Goal: Information Seeking & Learning: Compare options

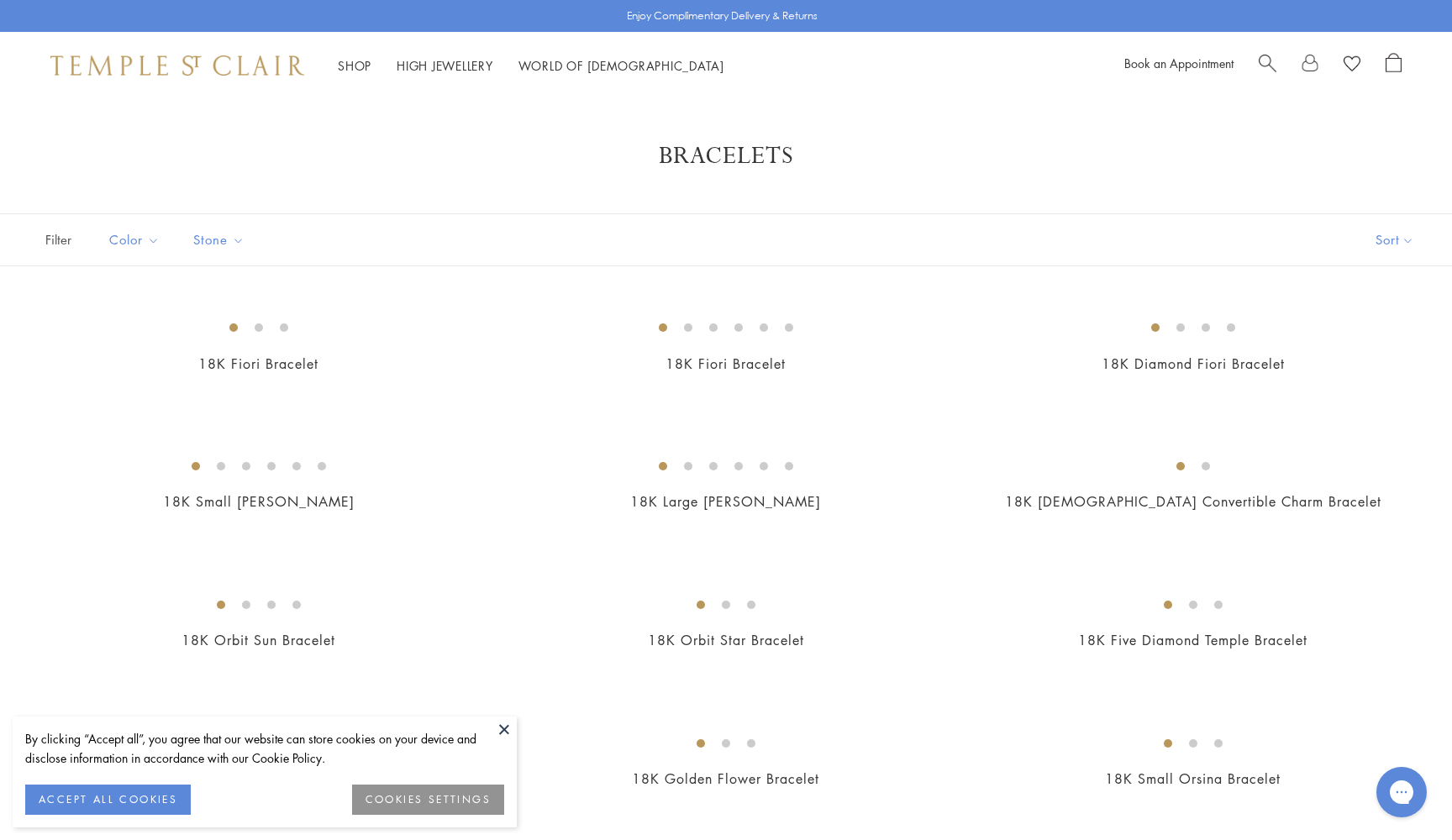
click at [99, 800] on button "ACCEPT ALL COOKIES" at bounding box center [108, 800] width 166 height 30
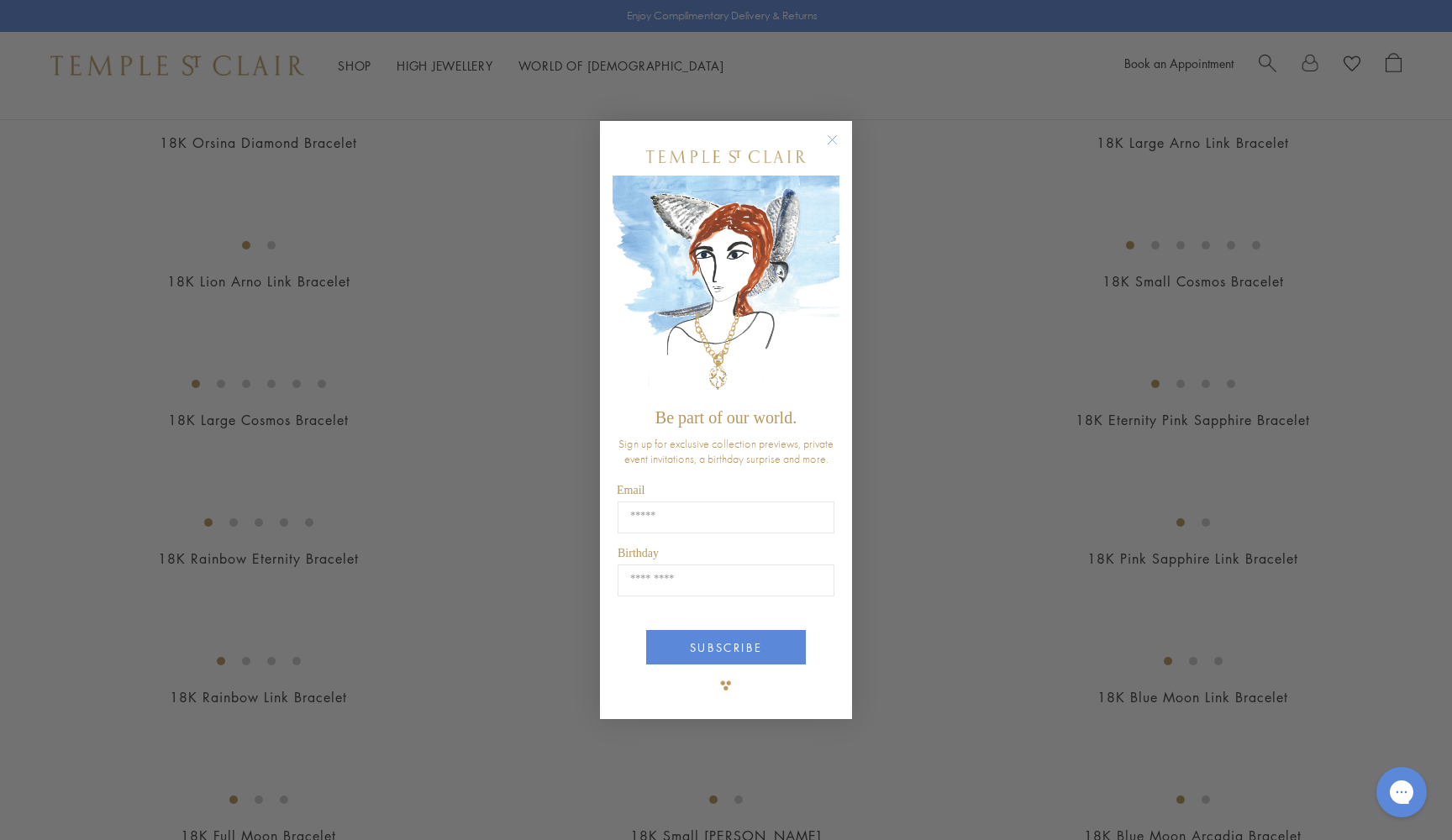
scroll to position [790, 0]
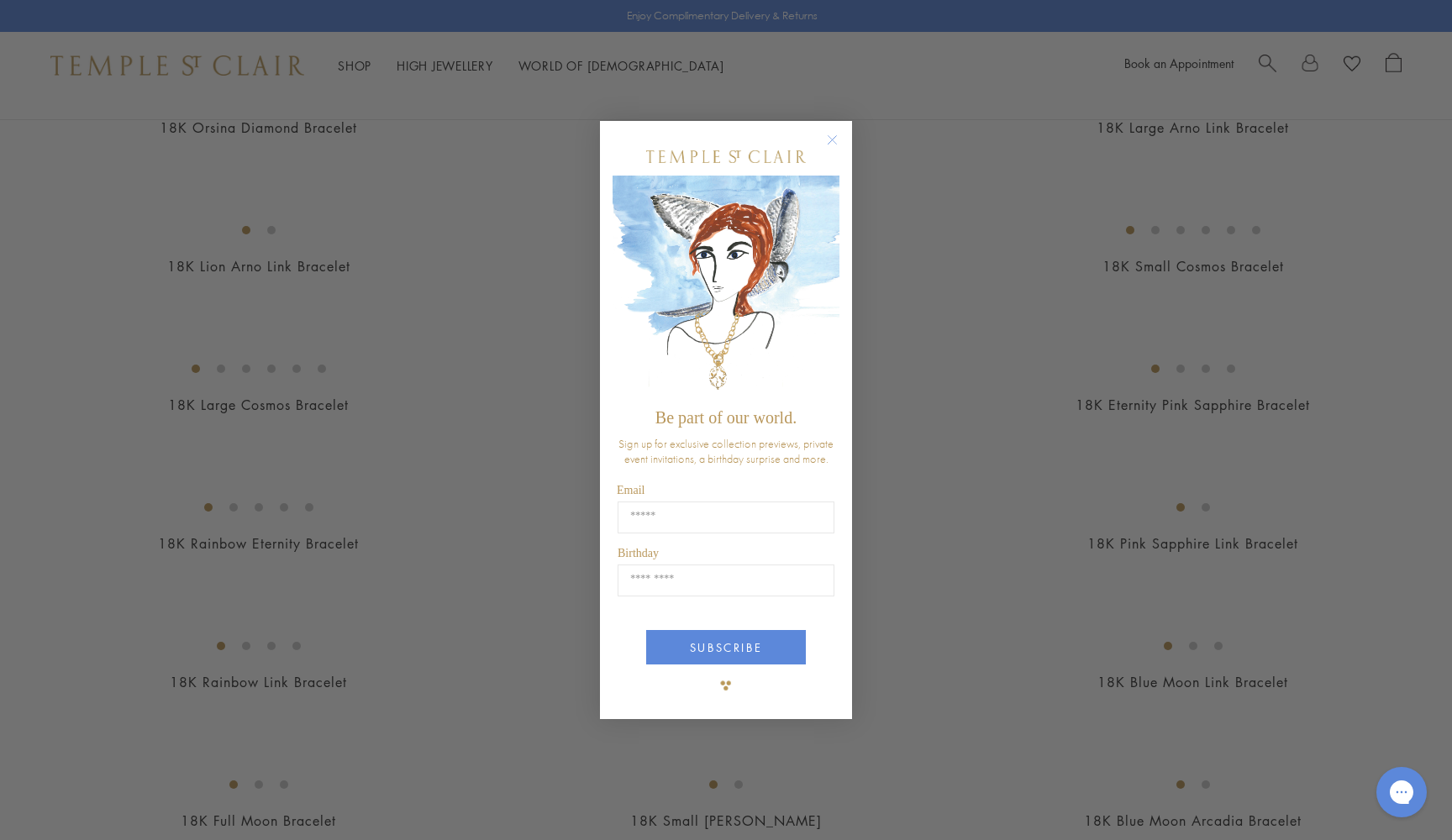
click at [832, 136] on circle "Close dialog" at bounding box center [832, 140] width 20 height 20
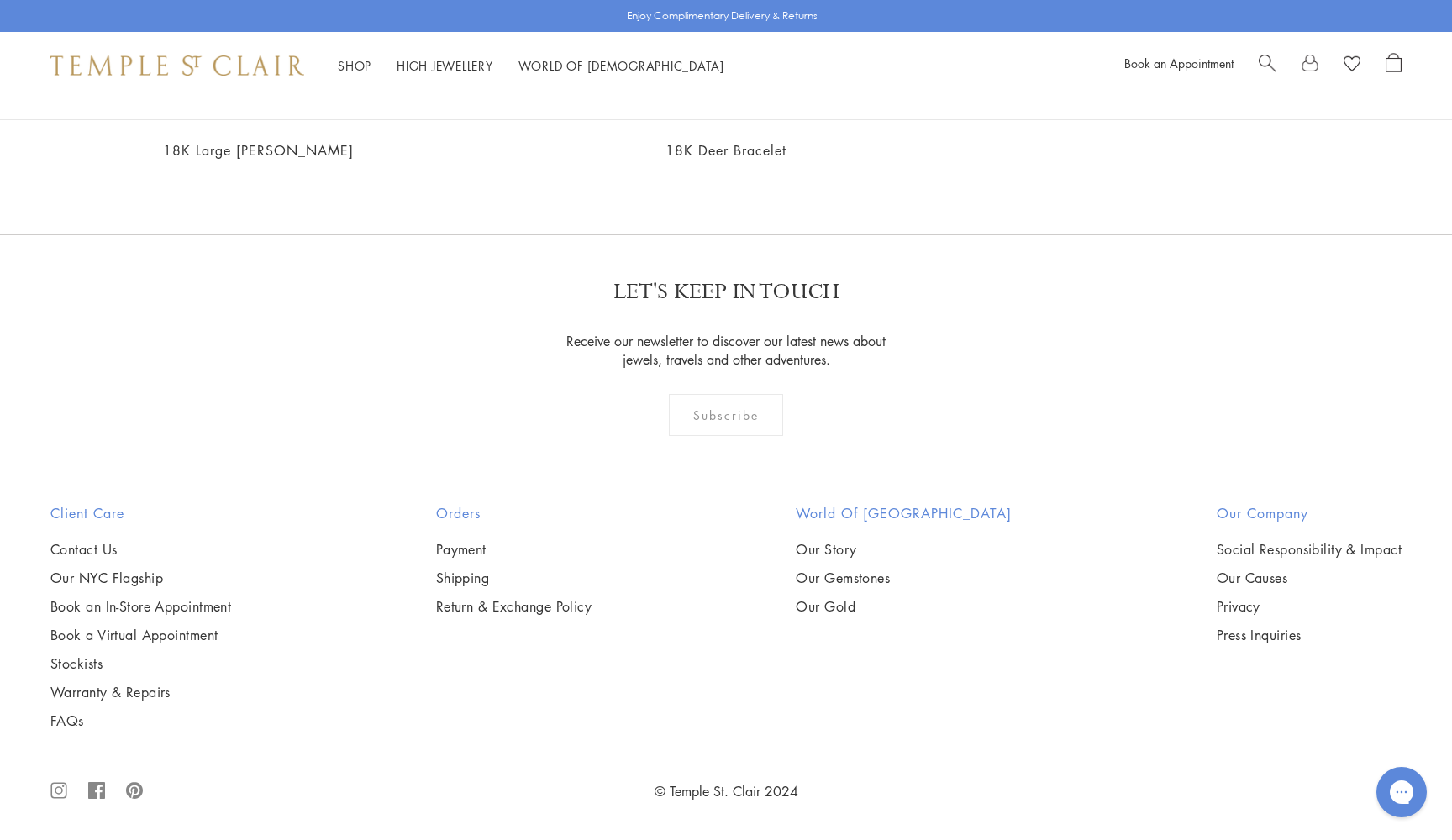
scroll to position [5936, 0]
click at [0, 0] on img at bounding box center [0, 0] width 0 height 0
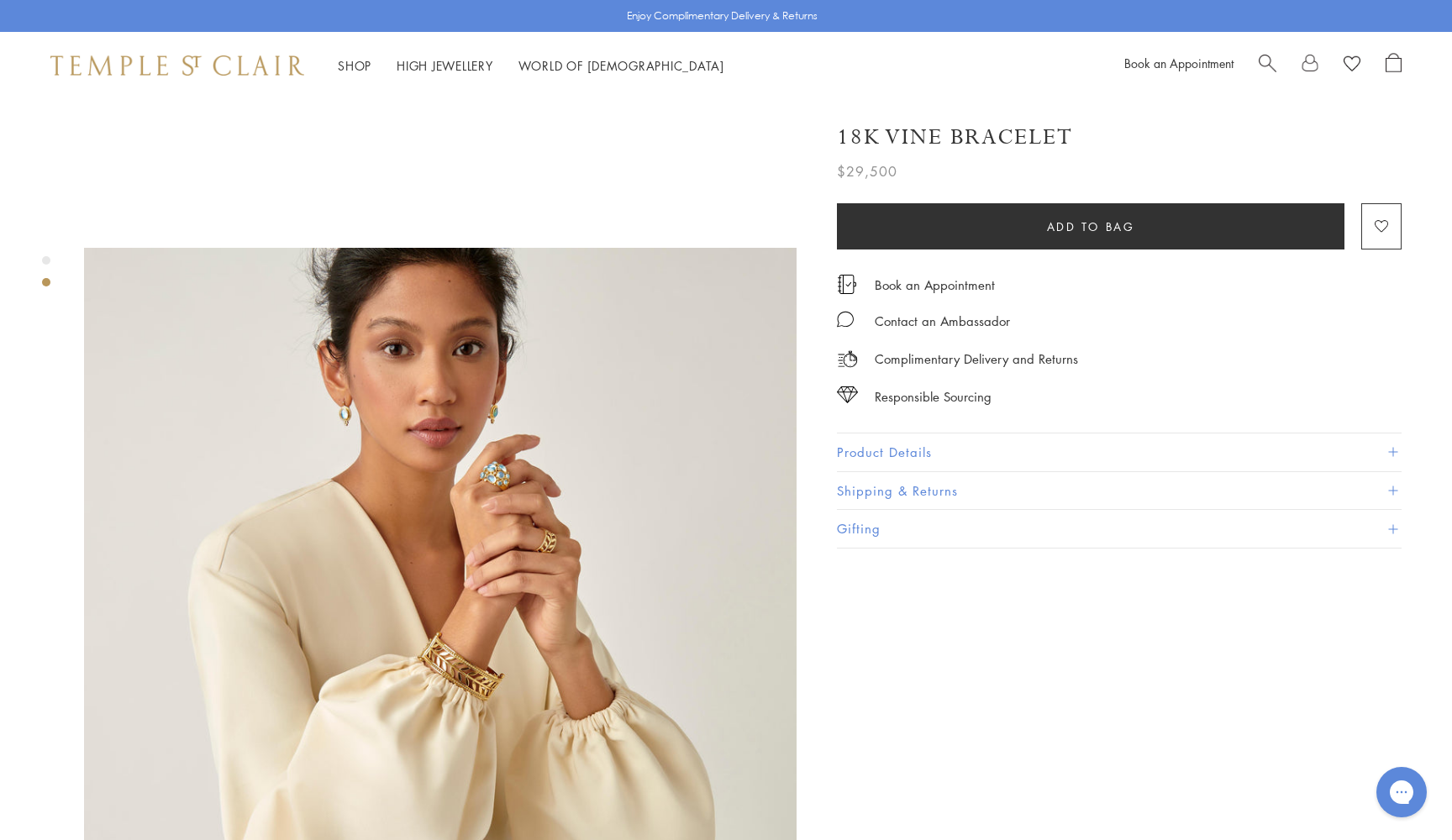
scroll to position [492, 0]
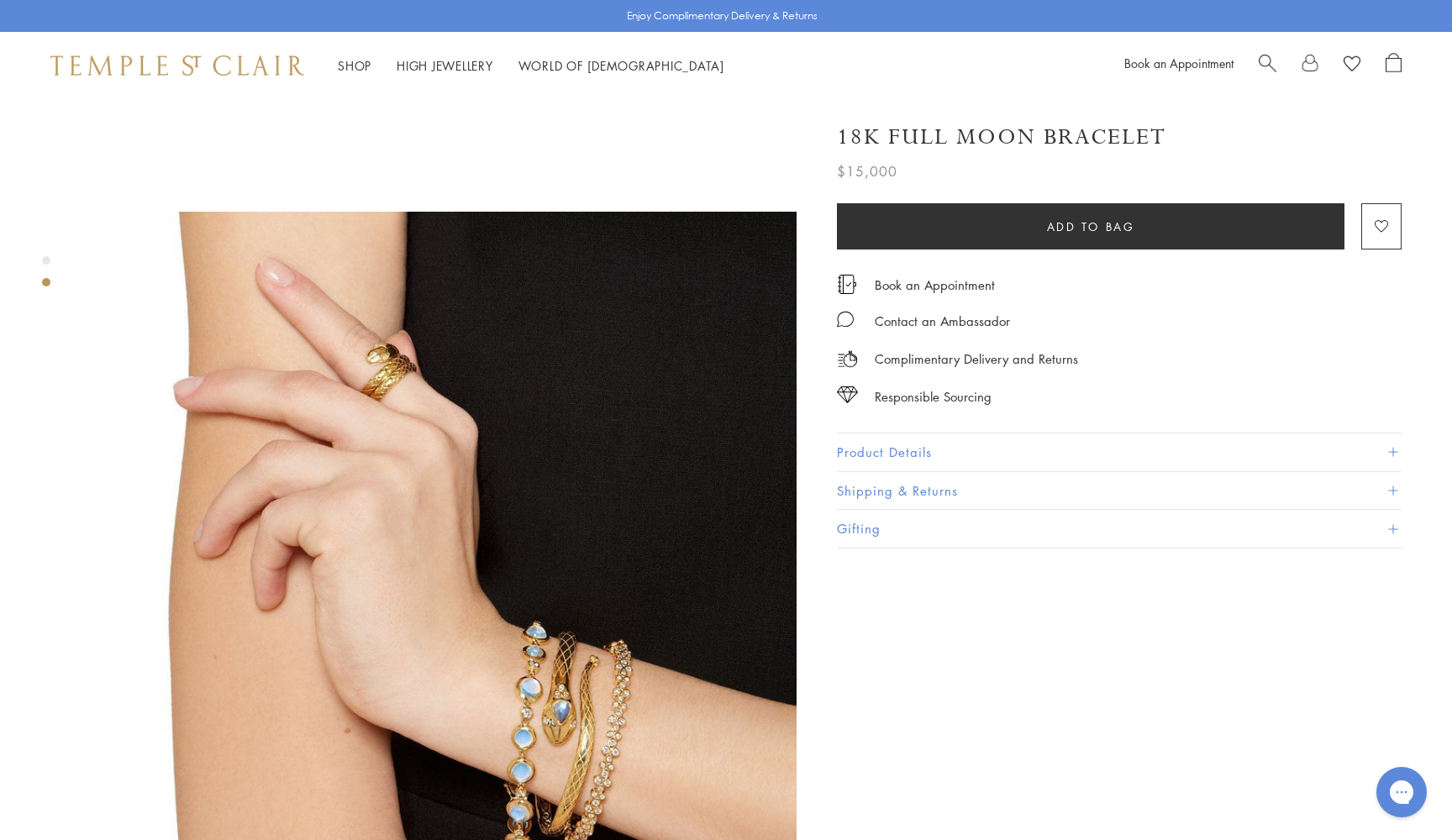
scroll to position [607, 0]
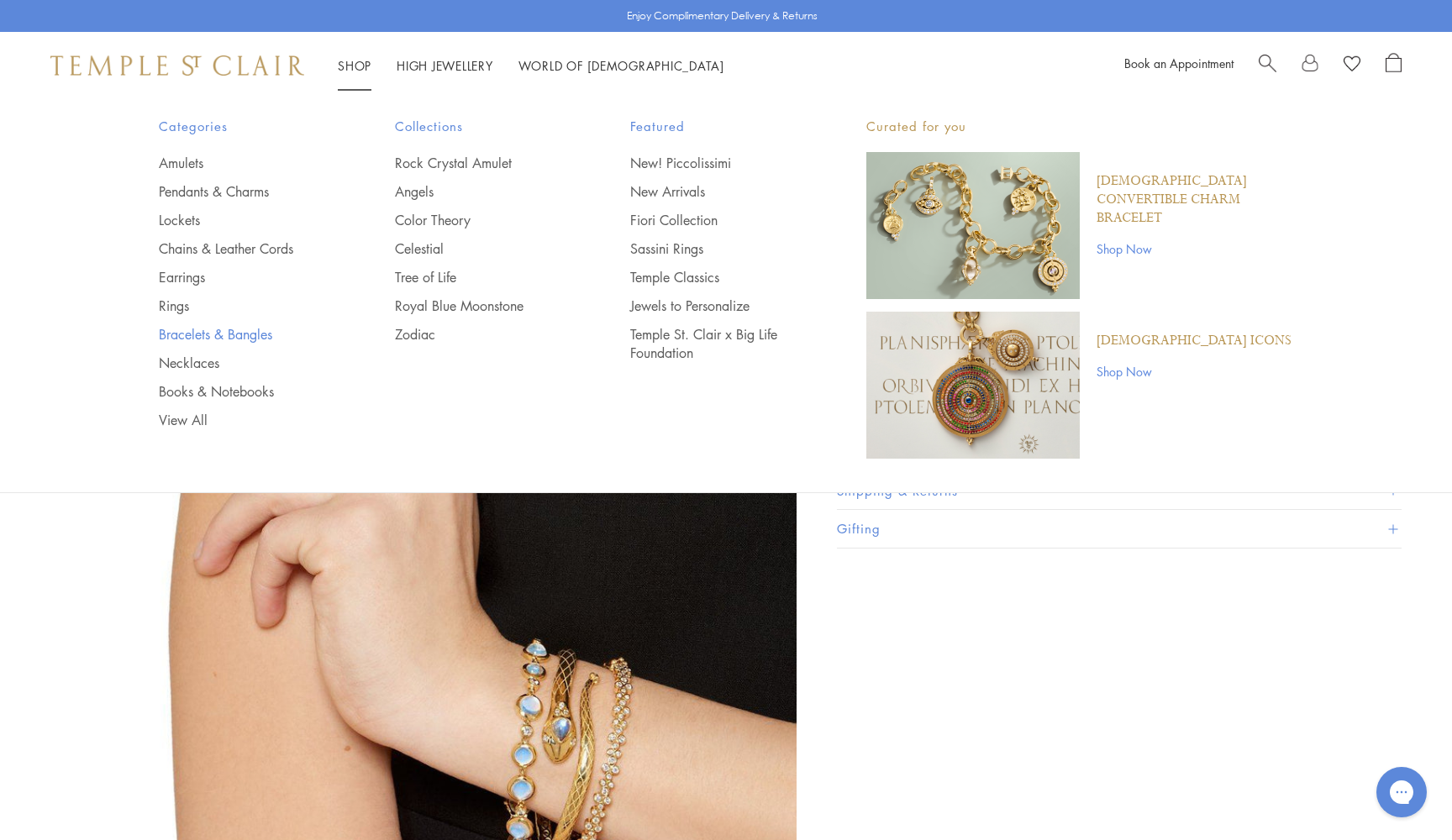
click at [193, 335] on link "Bracelets & Bangles" at bounding box center [243, 334] width 169 height 19
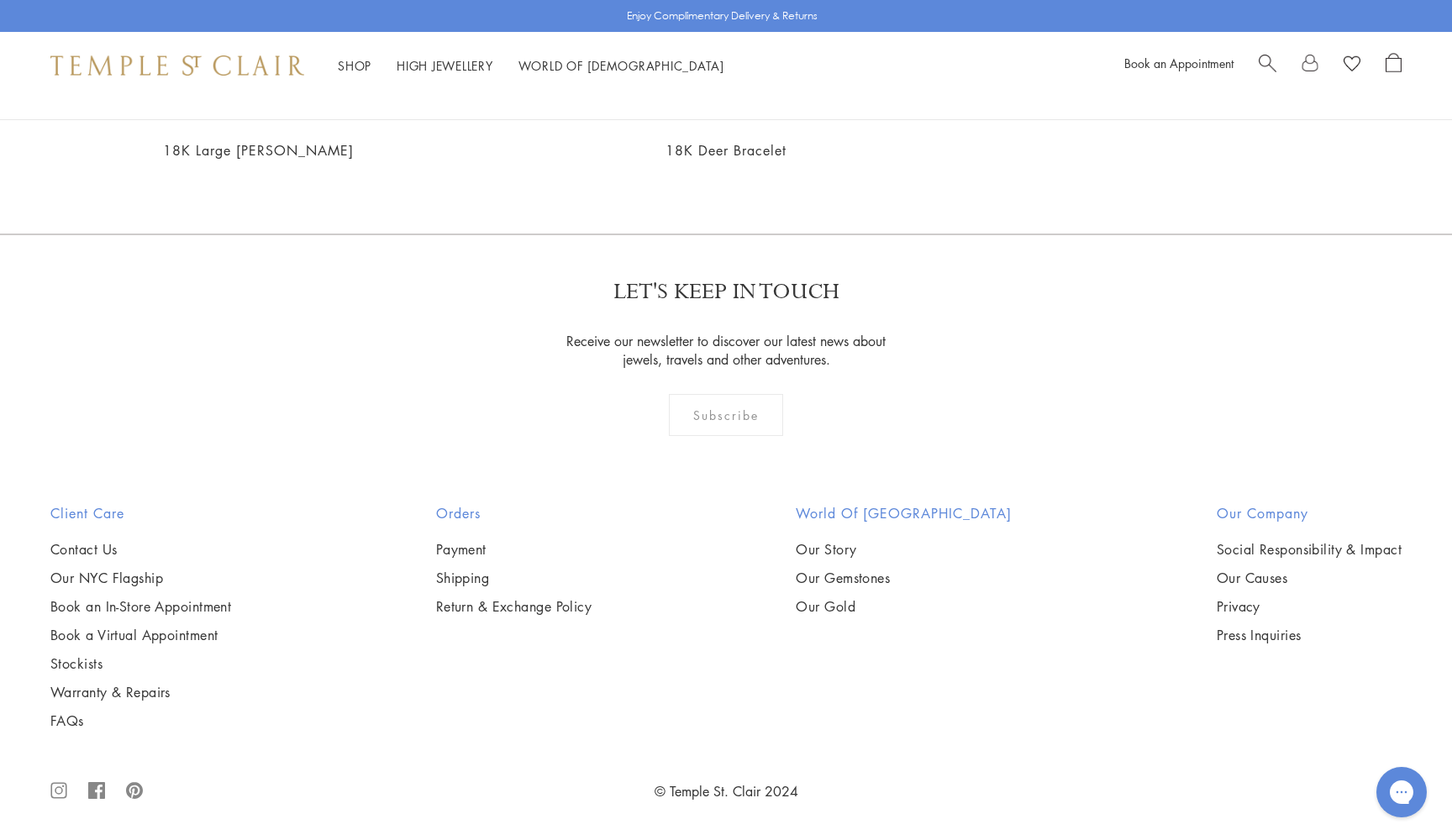
scroll to position [2229, 0]
click at [0, 0] on img at bounding box center [0, 0] width 0 height 0
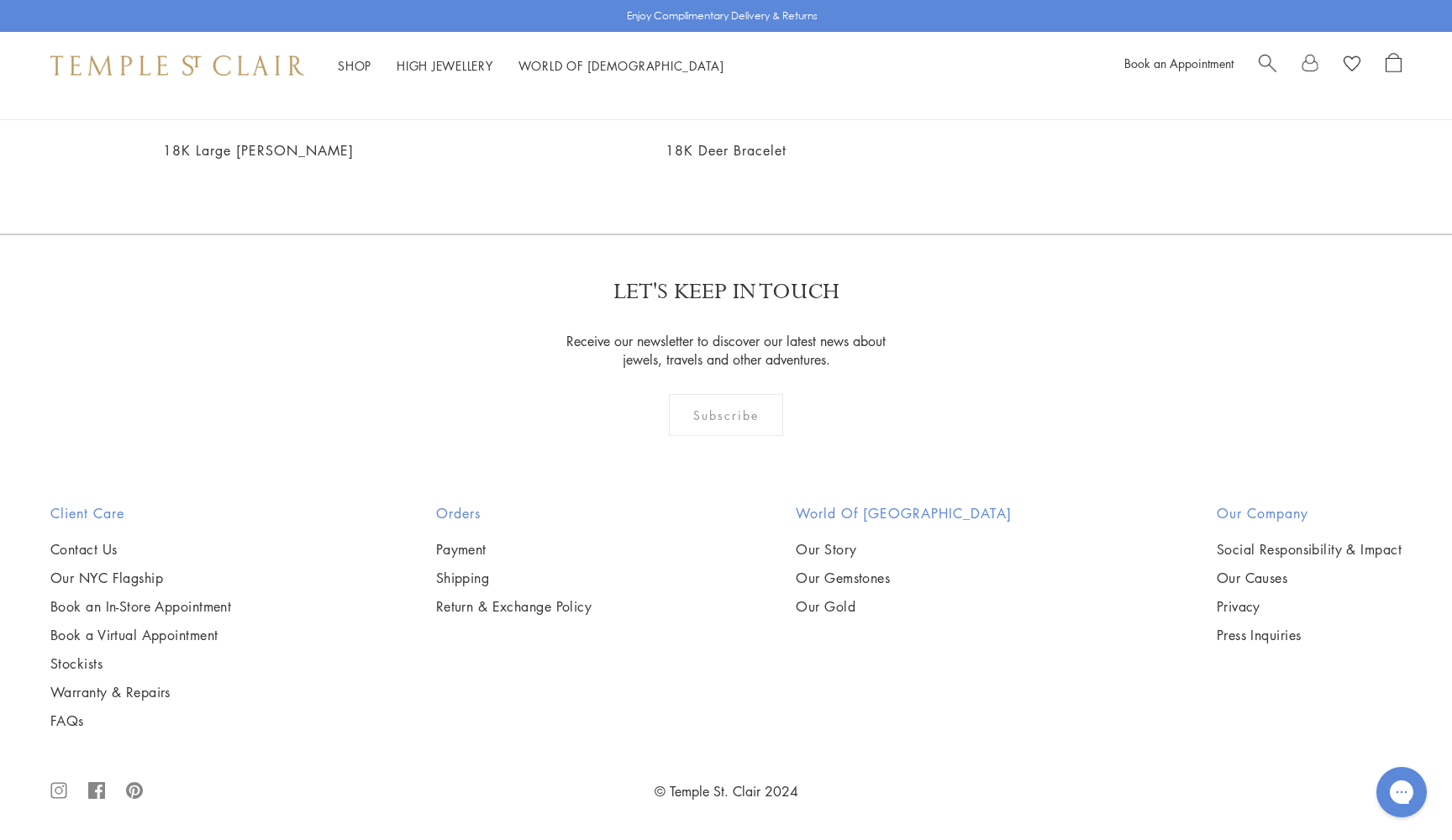
click at [0, 0] on img at bounding box center [0, 0] width 0 height 0
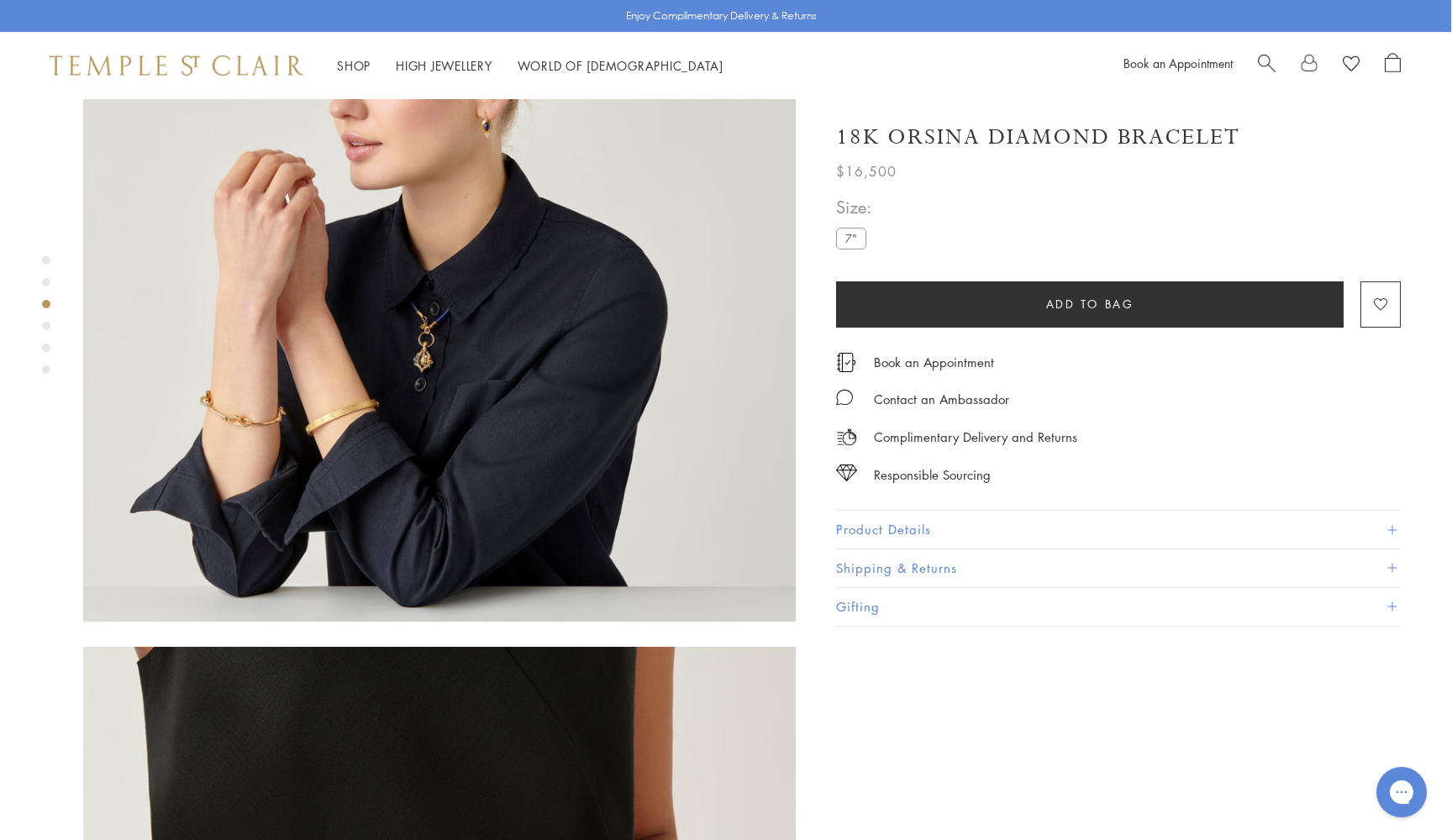
scroll to position [1515, 1]
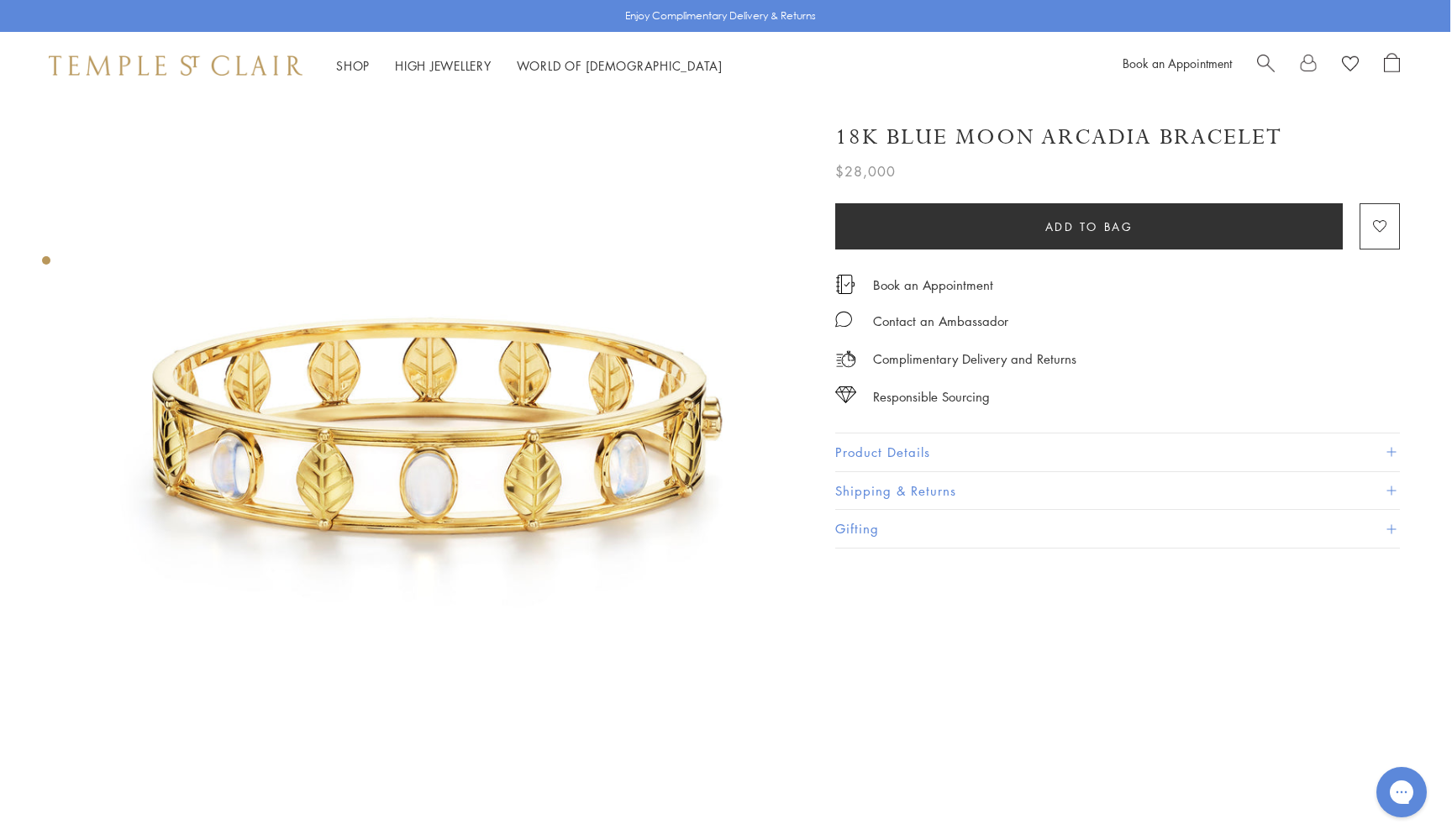
scroll to position [0, 2]
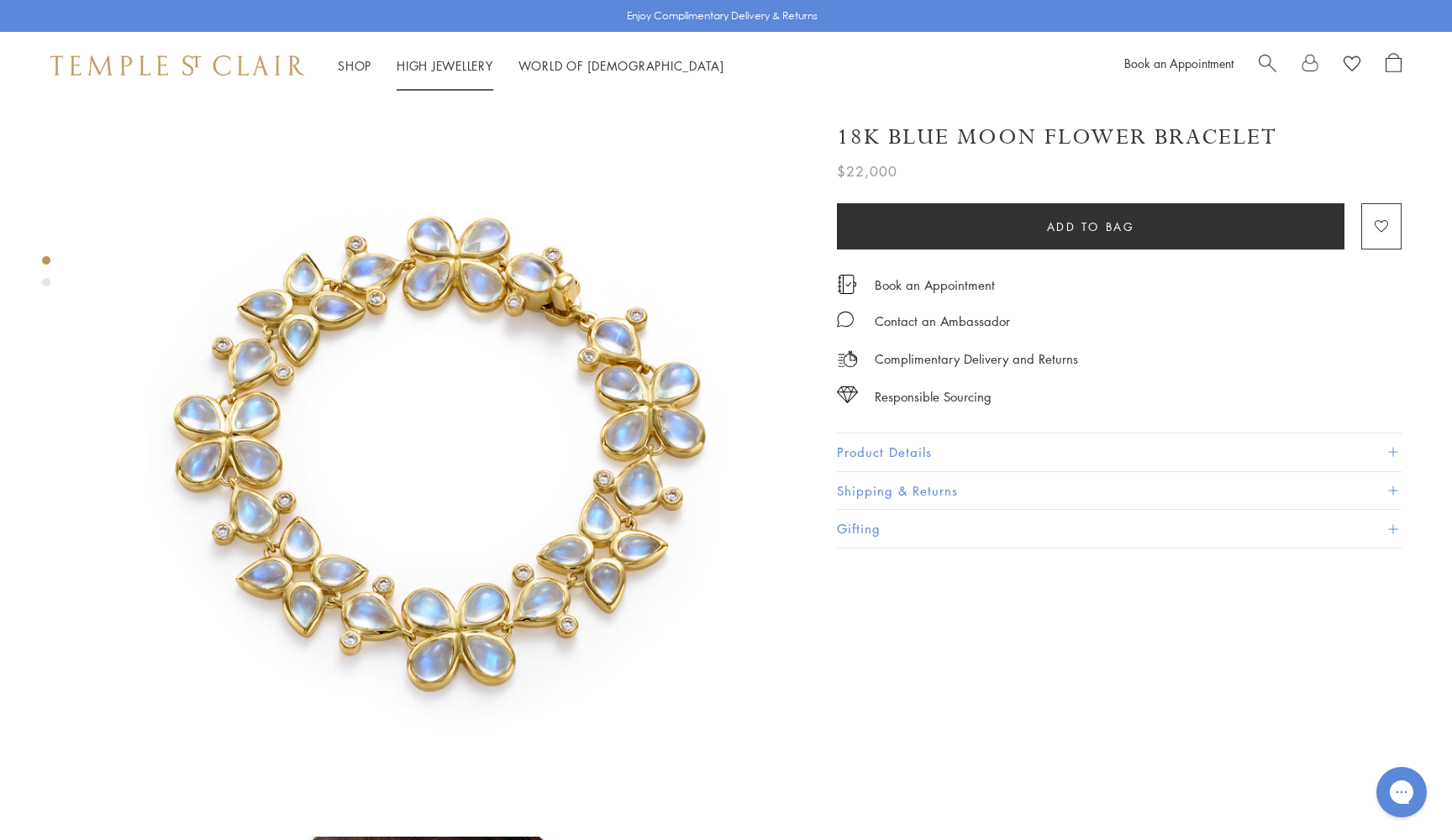
click at [444, 67] on link "High Jewellery High Jewellery" at bounding box center [445, 65] width 97 height 17
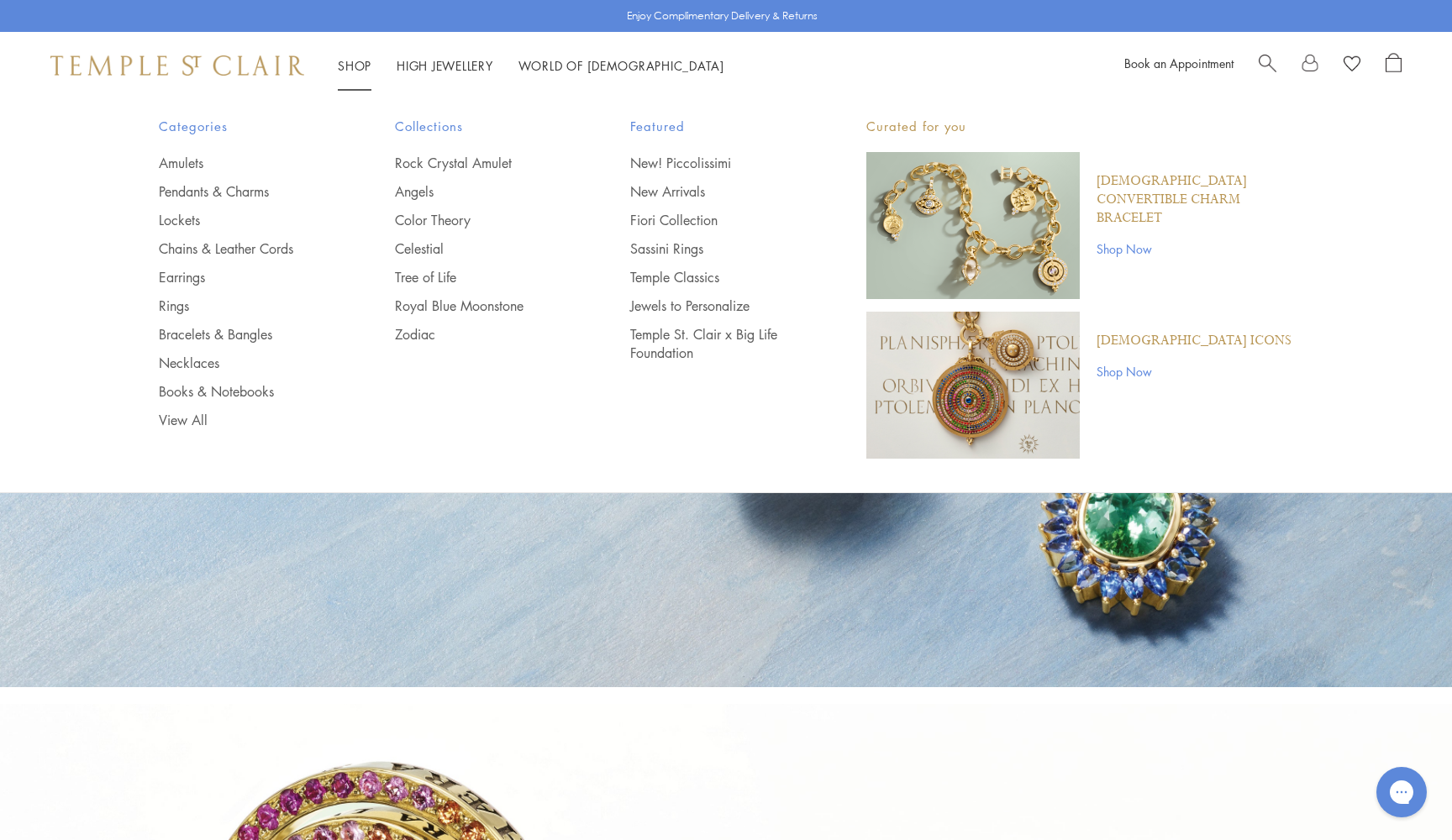
click at [347, 65] on link "Shop Shop" at bounding box center [354, 65] width 33 height 17
click at [176, 309] on link "Rings" at bounding box center [243, 306] width 169 height 19
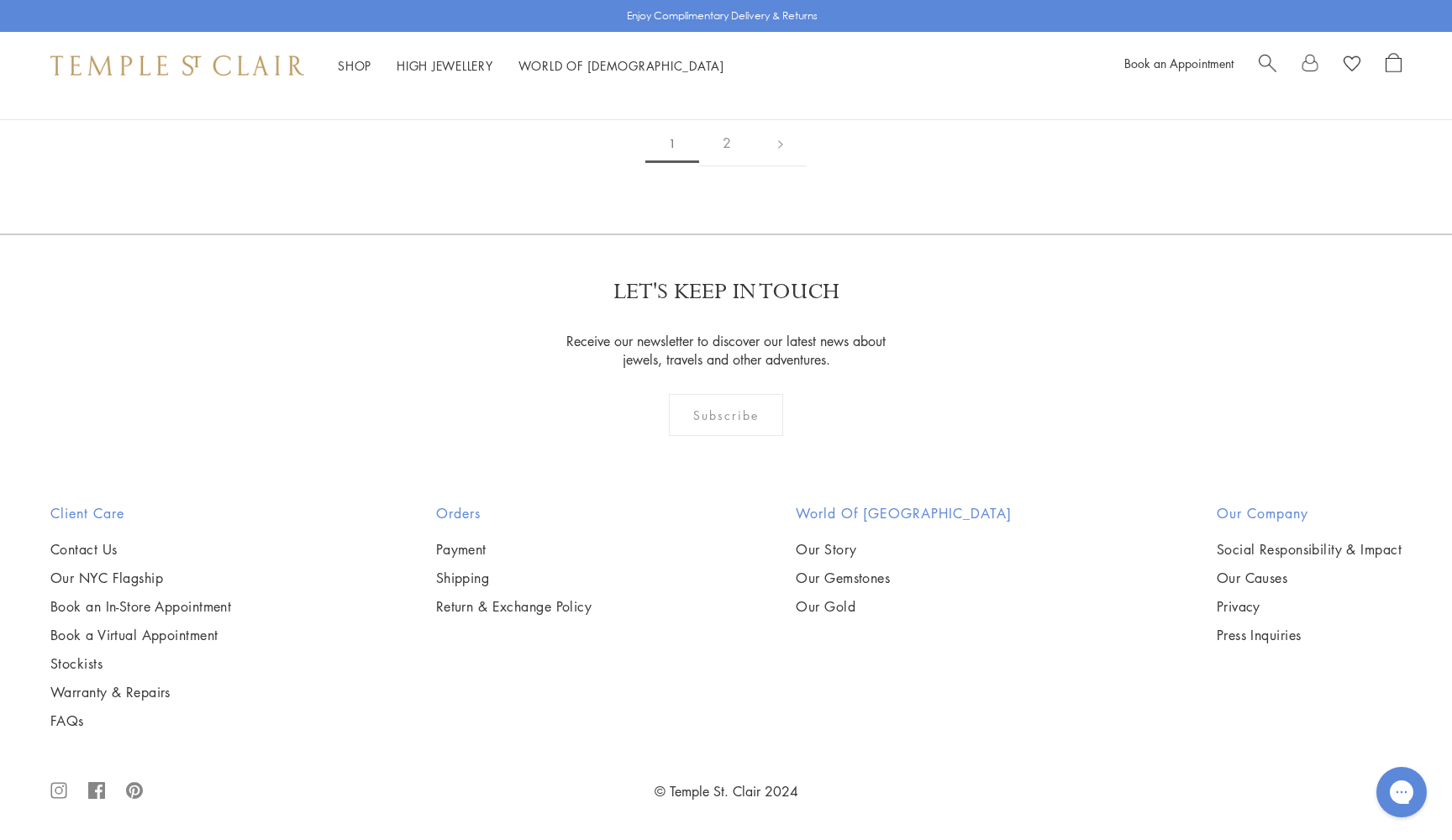
scroll to position [8552, 0]
click at [726, 166] on link "2" at bounding box center [726, 143] width 56 height 47
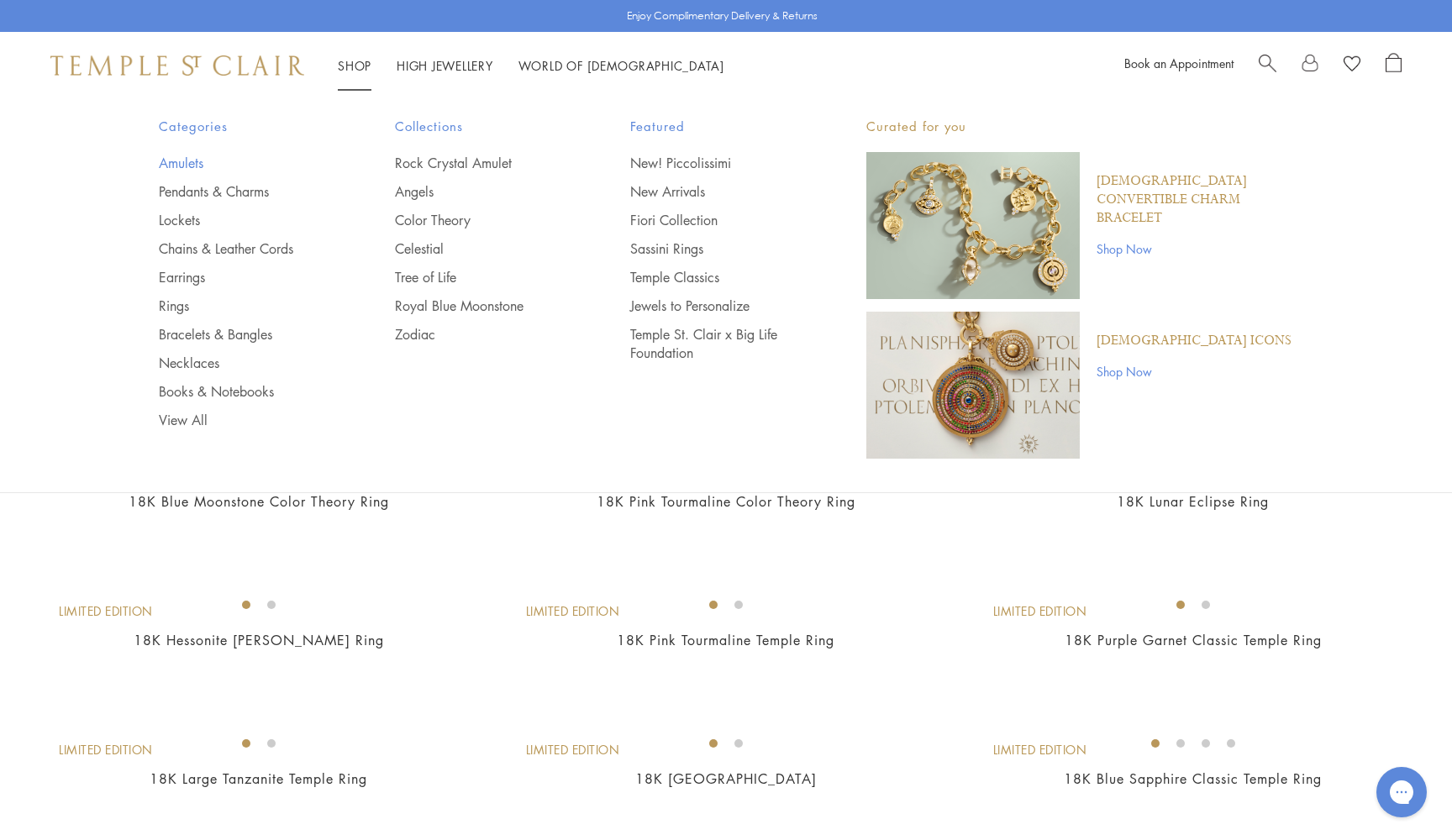
click at [183, 161] on link "Amulets" at bounding box center [243, 162] width 169 height 19
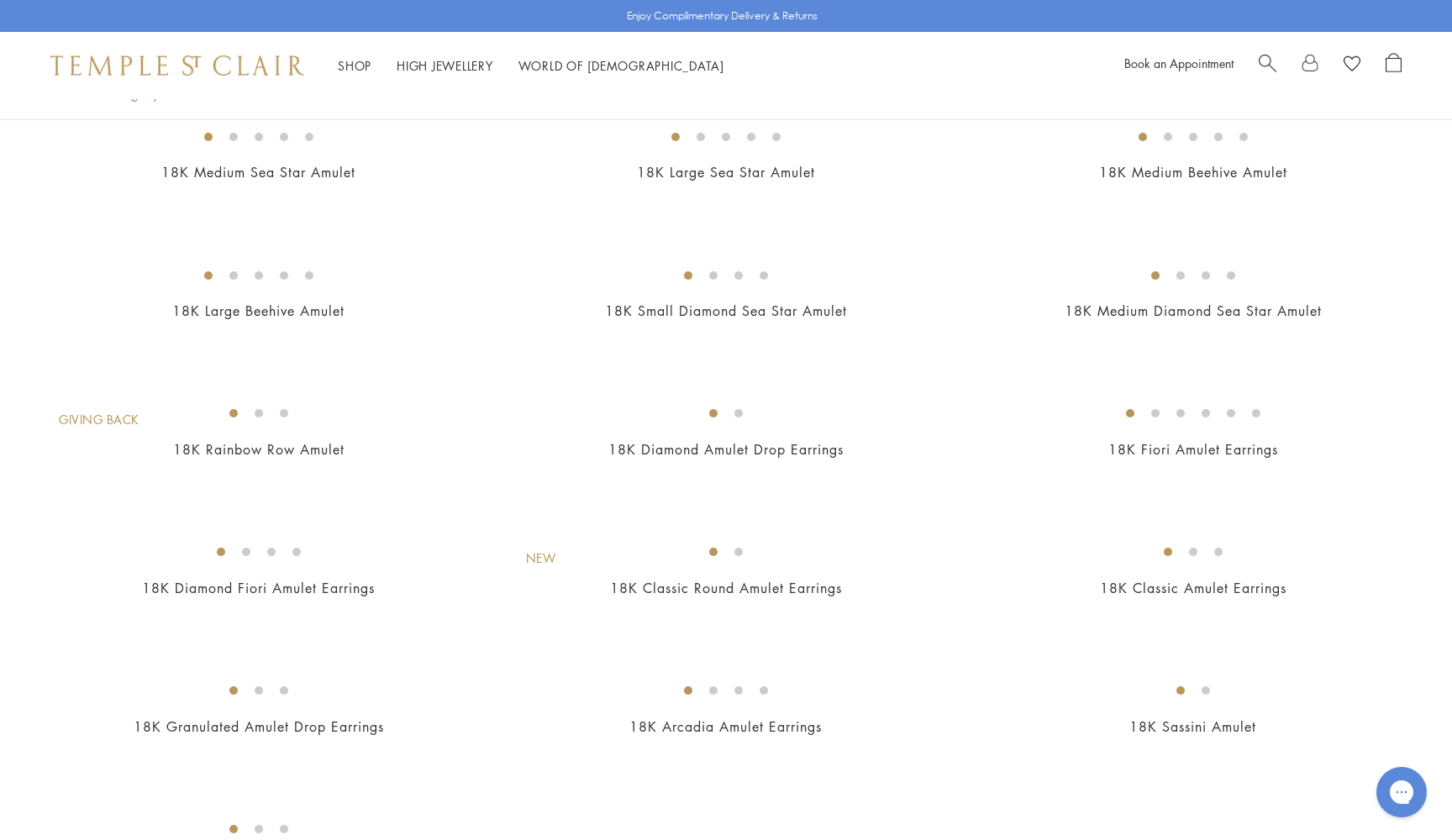
scroll to position [2826, 0]
click at [0, 0] on img at bounding box center [0, 0] width 0 height 0
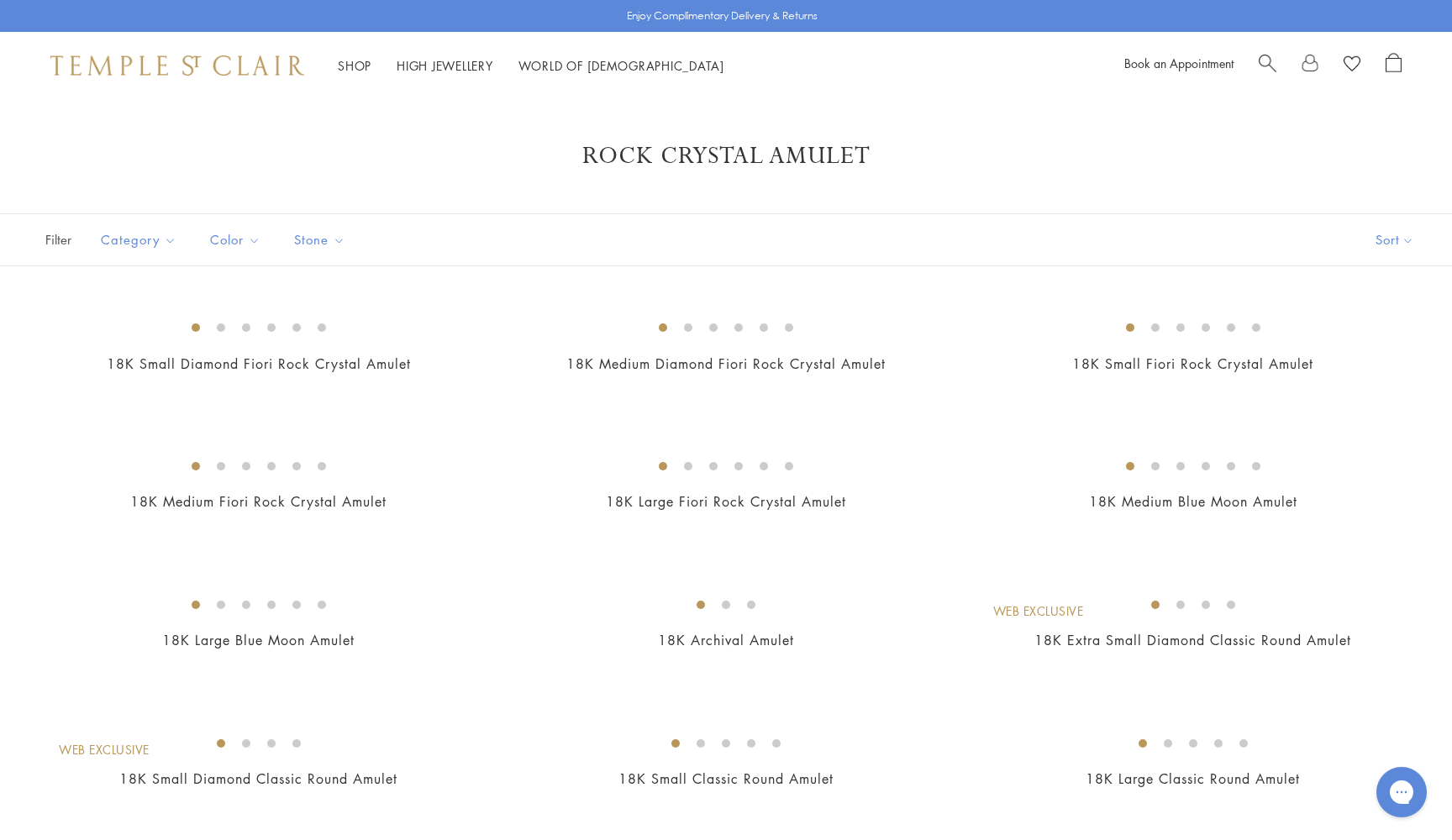
scroll to position [0, 0]
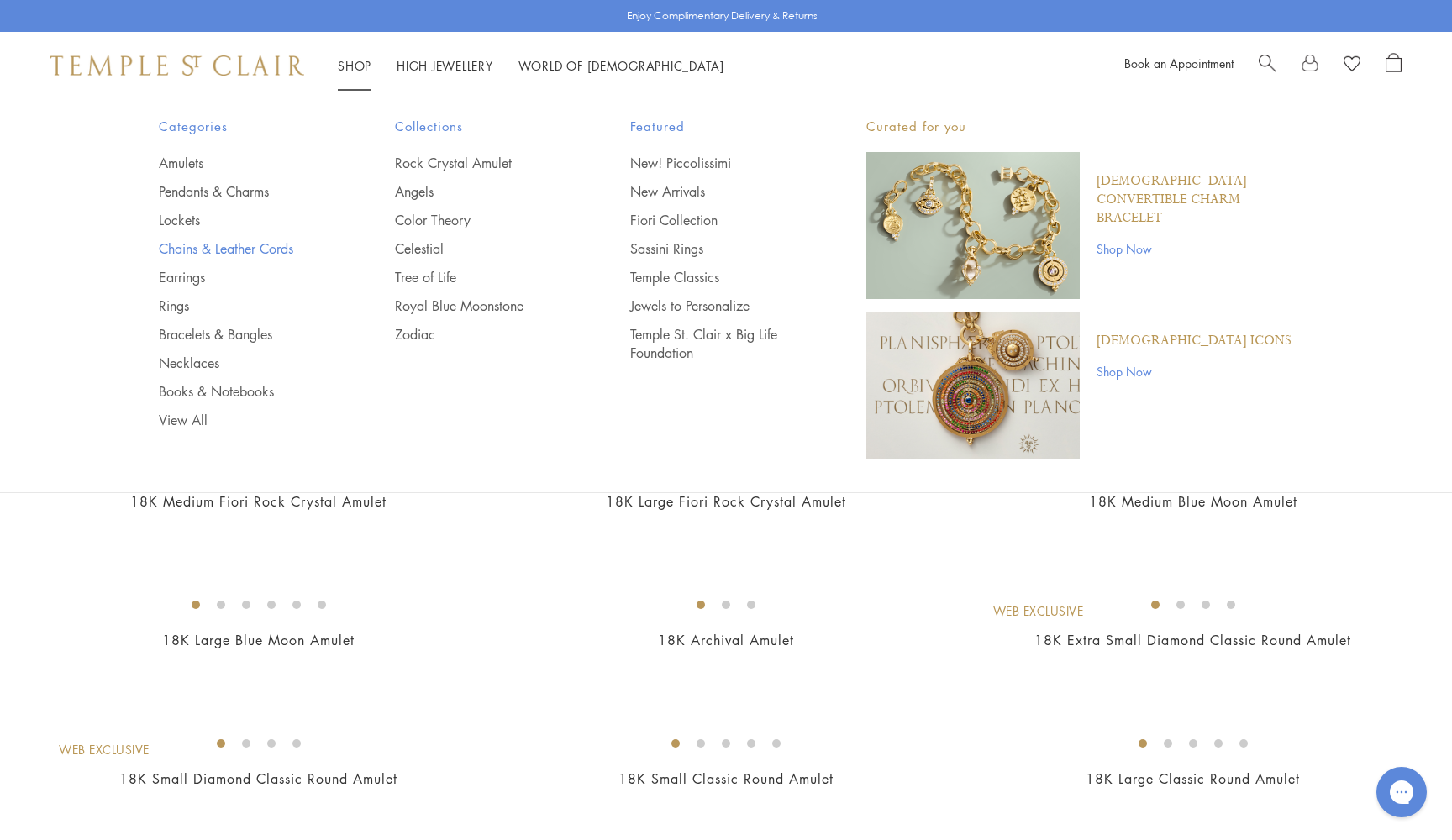
click at [235, 246] on link "Chains & Leather Cords" at bounding box center [243, 248] width 169 height 19
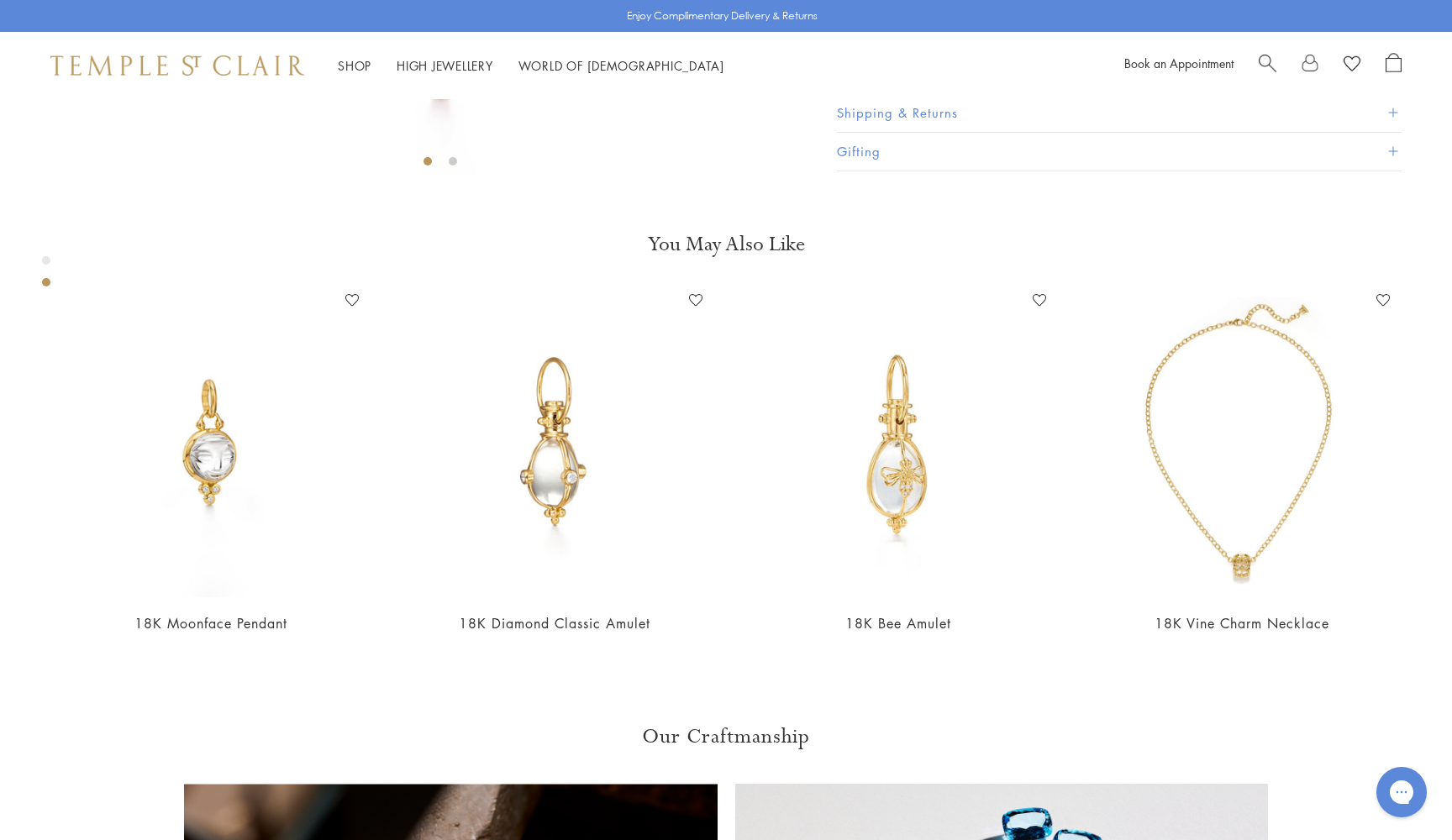
scroll to position [593, 0]
